Goal: Navigation & Orientation: Find specific page/section

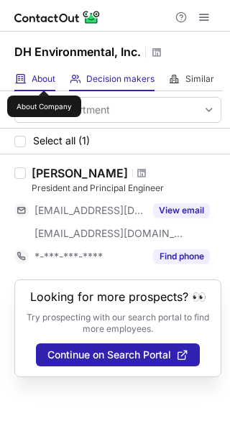
click at [44, 78] on span "About" at bounding box center [44, 78] width 24 height 11
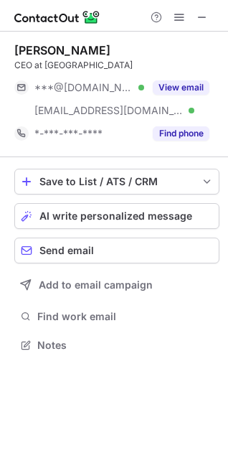
scroll to position [335, 228]
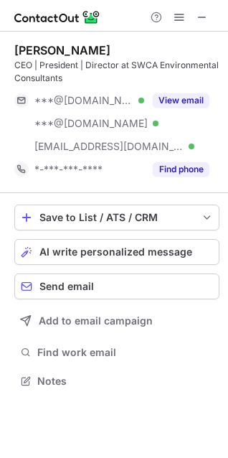
scroll to position [371, 228]
